Goal: Task Accomplishment & Management: Complete application form

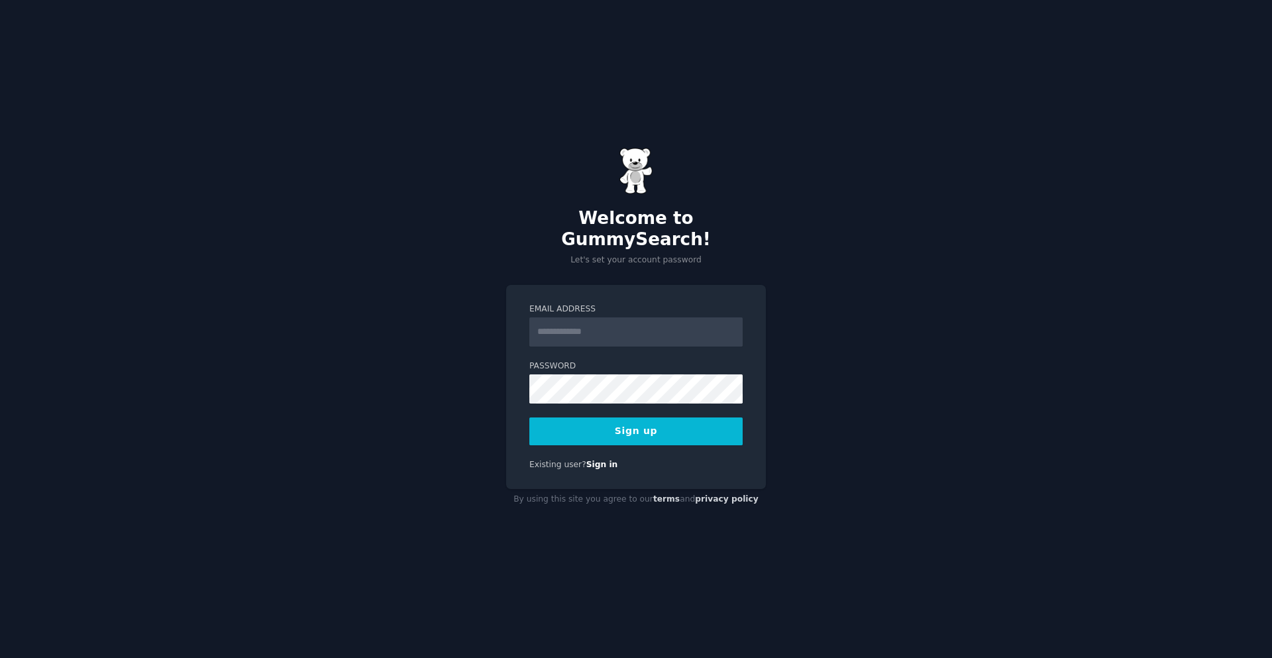
click at [544, 317] on input "Email Address" at bounding box center [635, 331] width 213 height 29
drag, startPoint x: 656, startPoint y: 319, endPoint x: 434, endPoint y: 321, distance: 222.0
click at [434, 321] on div "**********" at bounding box center [636, 329] width 1272 height 658
type input "**********"
click at [529, 417] on button "Sign up" at bounding box center [635, 431] width 213 height 28
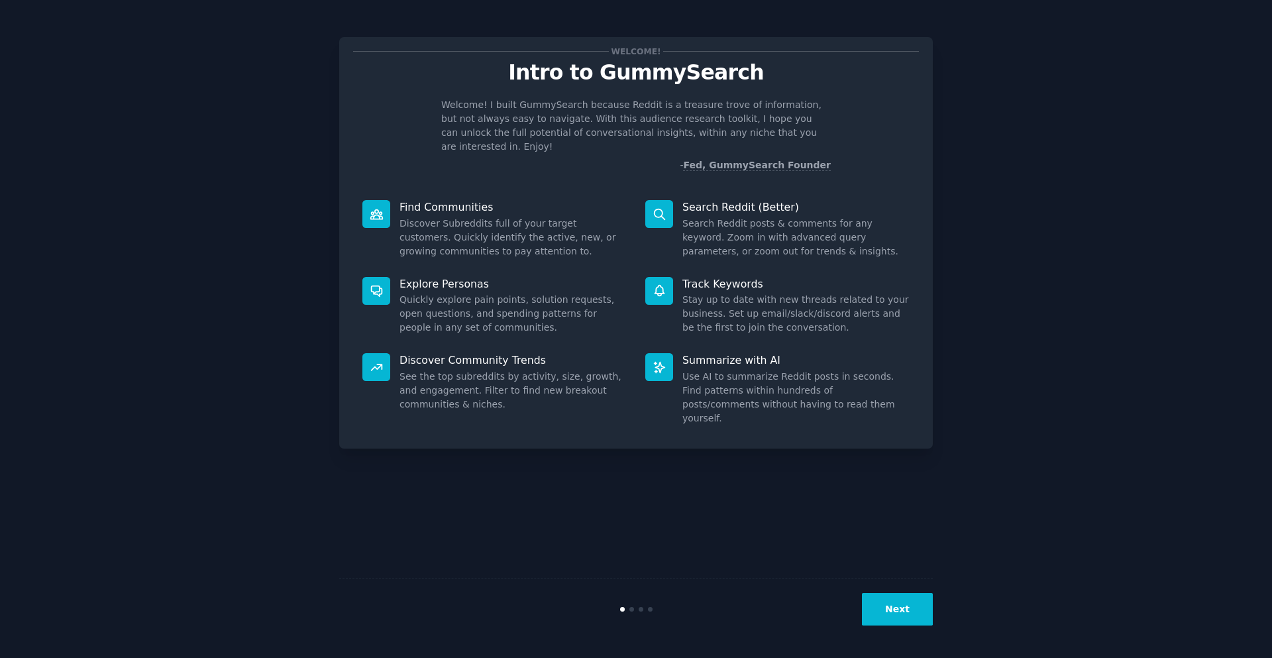
click at [909, 612] on button "Next" at bounding box center [897, 609] width 71 height 32
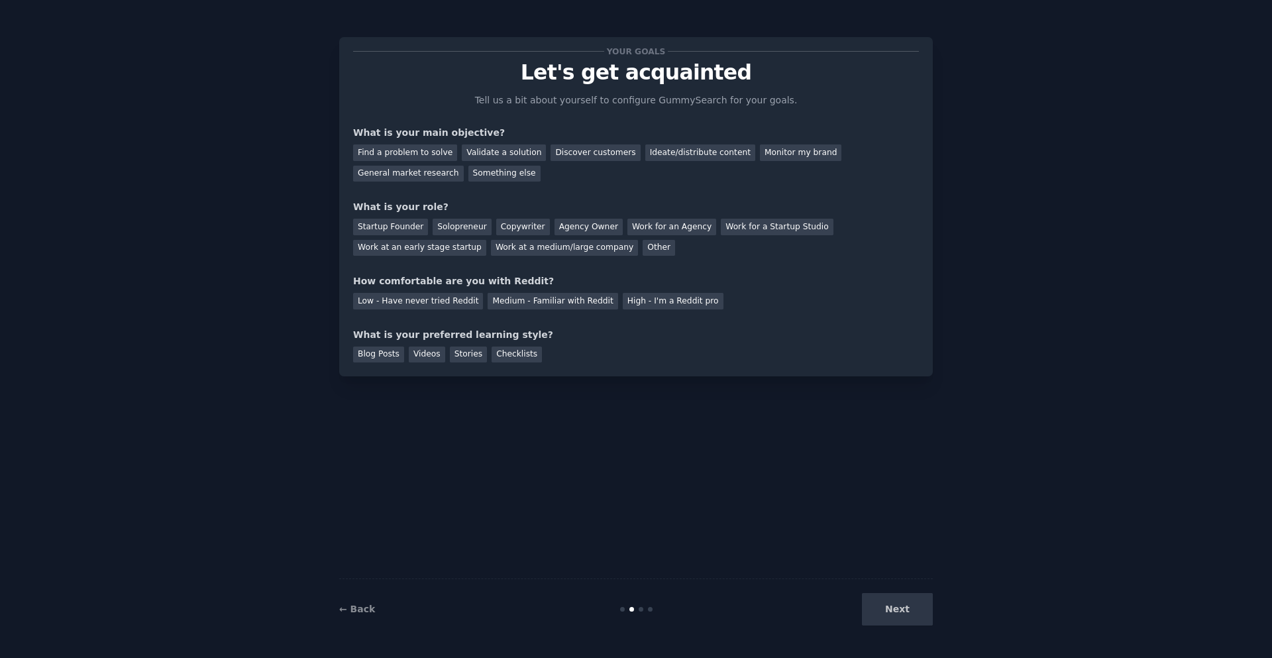
click at [911, 628] on div "← Back Next" at bounding box center [636, 609] width 594 height 61
click at [674, 155] on div "Ideate/distribute content" at bounding box center [700, 152] width 110 height 17
click at [464, 166] on div "General market research" at bounding box center [408, 174] width 111 height 17
click at [657, 148] on div "Ideate/distribute content" at bounding box center [700, 152] width 110 height 17
click at [516, 231] on div "Copywriter" at bounding box center [523, 227] width 54 height 17
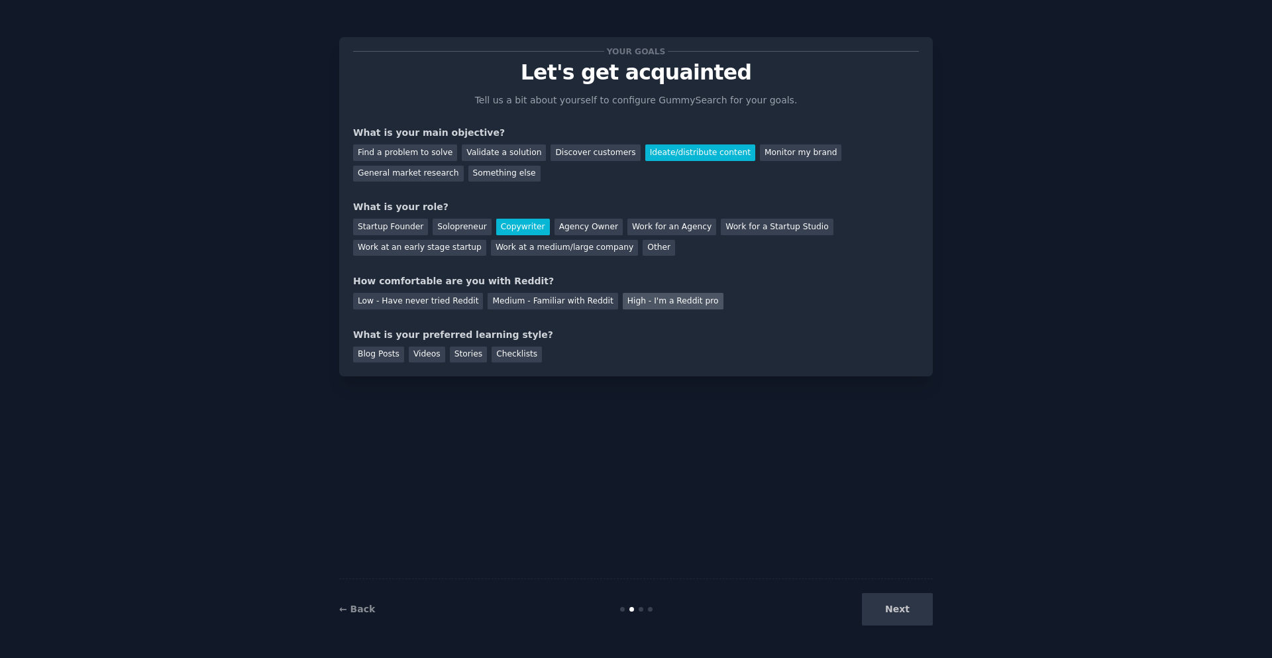
click at [628, 307] on div "High - I'm a Reddit pro" at bounding box center [673, 301] width 101 height 17
click at [378, 357] on div "Blog Posts" at bounding box center [378, 355] width 51 height 17
click at [431, 352] on div "Videos" at bounding box center [427, 355] width 36 height 17
click at [492, 354] on div "Checklists" at bounding box center [517, 355] width 50 height 17
click at [409, 354] on div "Videos" at bounding box center [427, 355] width 36 height 17
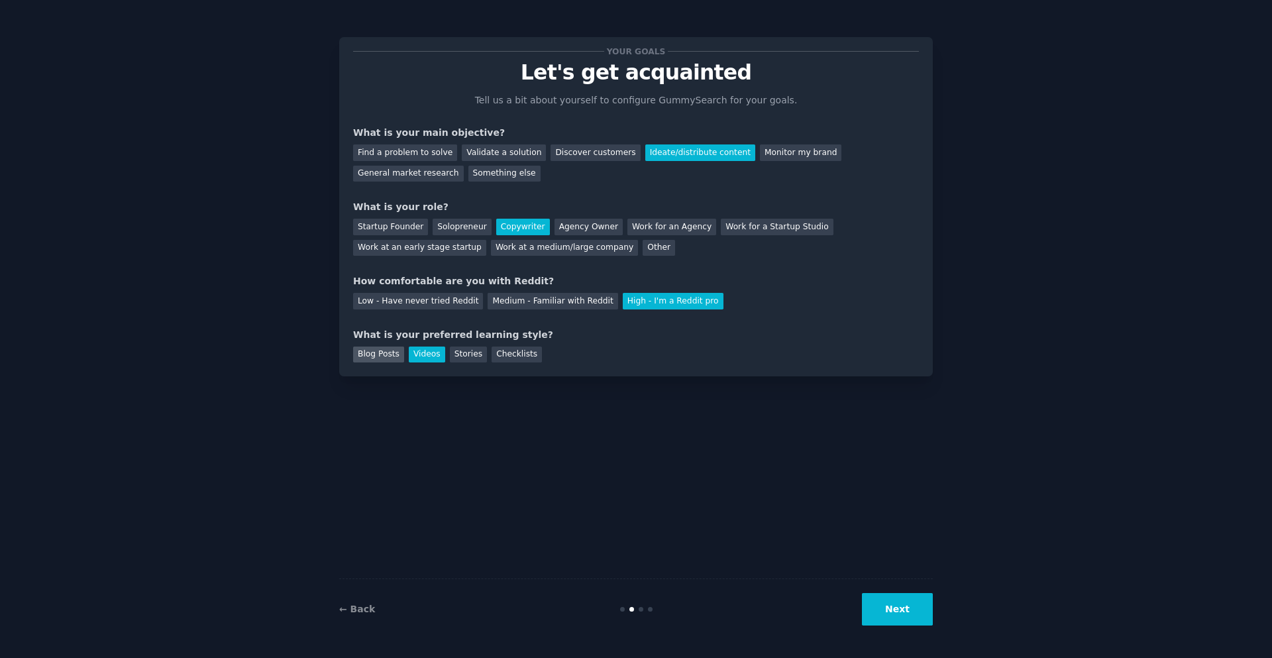
click at [386, 354] on div "Blog Posts" at bounding box center [378, 355] width 51 height 17
click at [424, 353] on div "Videos" at bounding box center [427, 355] width 36 height 17
click at [885, 606] on button "Next" at bounding box center [897, 609] width 71 height 32
